Goal: Transaction & Acquisition: Purchase product/service

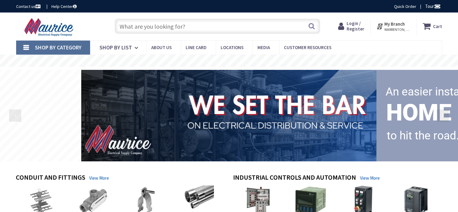
click at [352, 25] on span "Login / Register" at bounding box center [356, 25] width 18 height 11
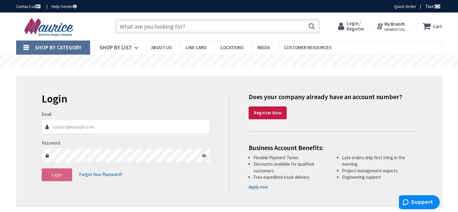
type input "todd@folkes-electric.com"
click at [390, 23] on strong "My Branch" at bounding box center [395, 24] width 20 height 6
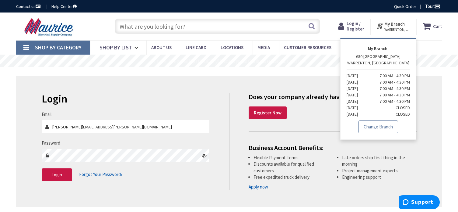
click at [388, 125] on link "Change Branch" at bounding box center [379, 126] width 40 height 13
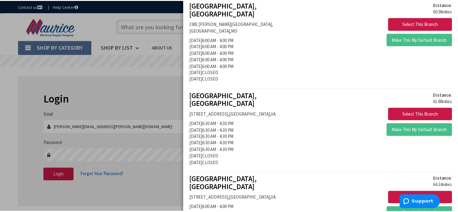
scroll to position [639, 0]
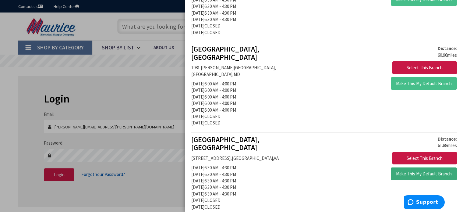
click at [427, 167] on button "Make This My Default Branch" at bounding box center [424, 173] width 66 height 13
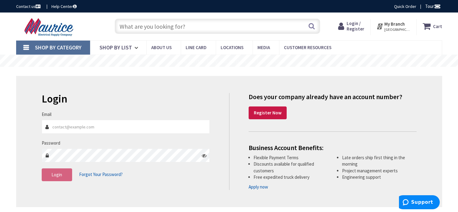
type input "todd@folkes-electric.com"
click at [197, 24] on input "text" at bounding box center [218, 26] width 206 height 15
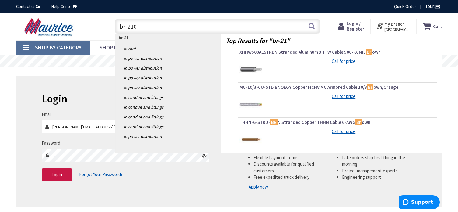
type input "br-2100"
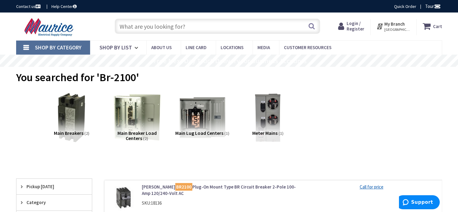
click at [357, 24] on span "Login / Register" at bounding box center [356, 25] width 18 height 11
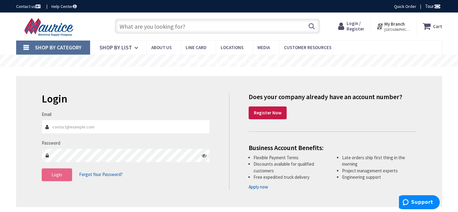
type input "[PERSON_NAME][EMAIL_ADDRESS][PERSON_NAME][DOMAIN_NAME]"
click at [51, 178] on button "Login" at bounding box center [57, 174] width 30 height 13
